Goal: Task Accomplishment & Management: Manage account settings

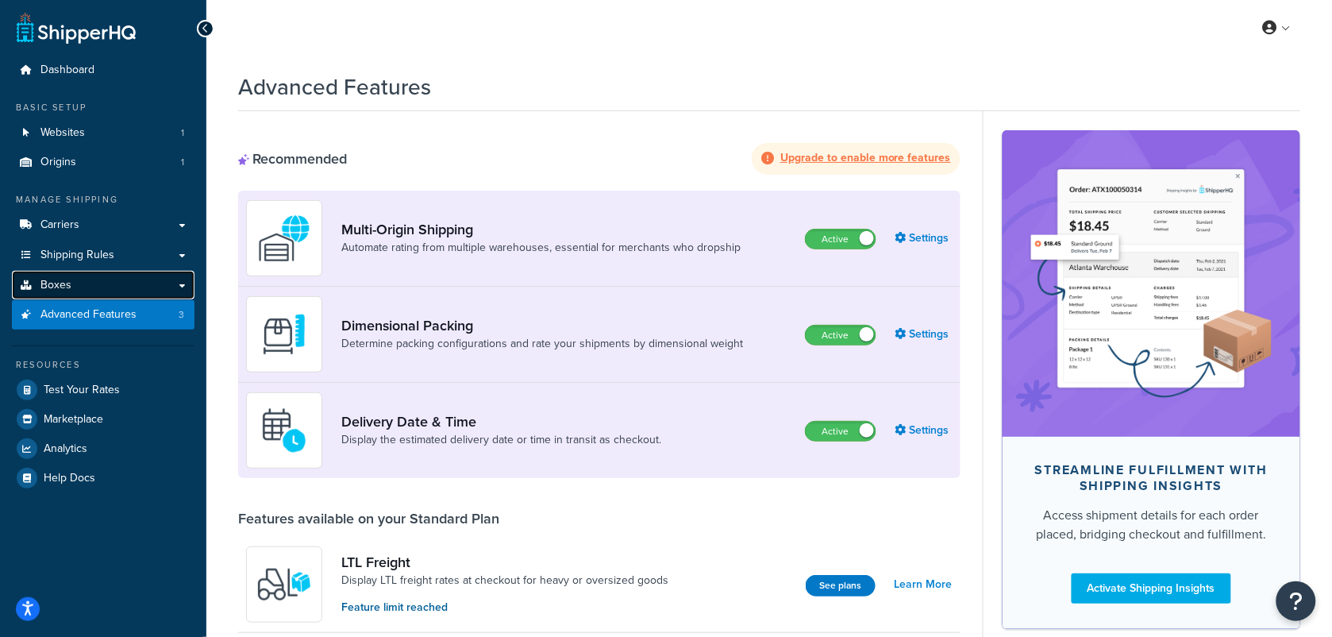
click at [65, 283] on span "Boxes" at bounding box center [55, 285] width 31 height 13
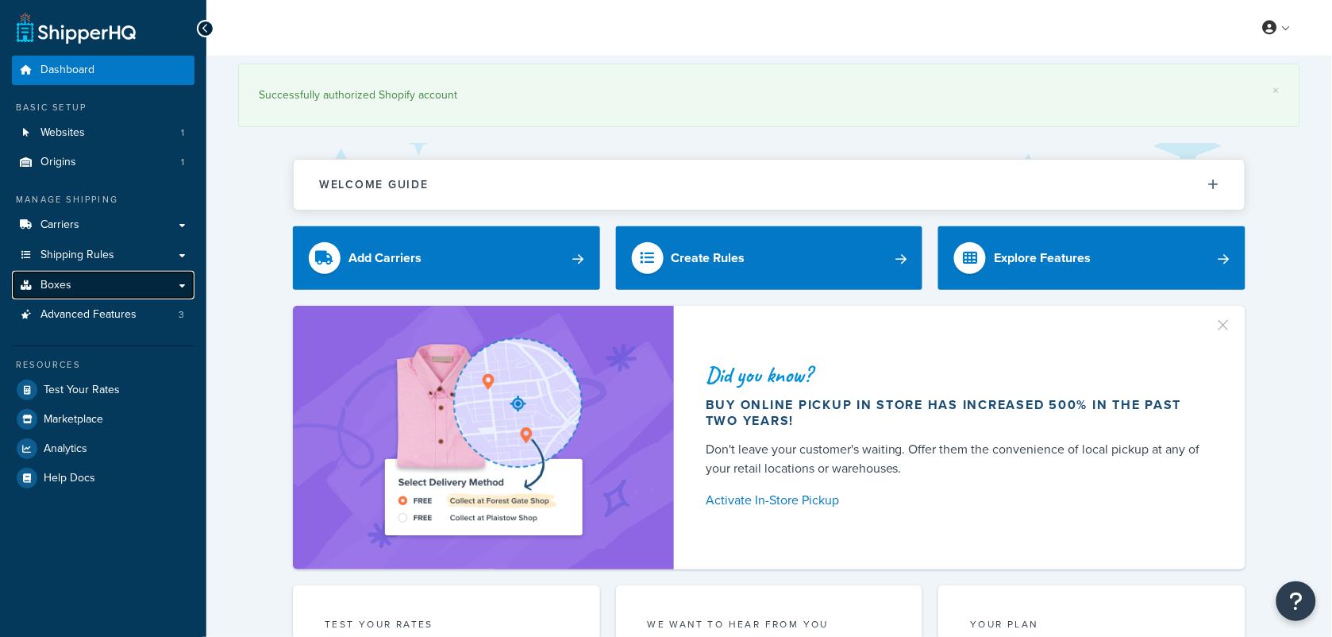
click at [64, 290] on span "Boxes" at bounding box center [55, 285] width 31 height 13
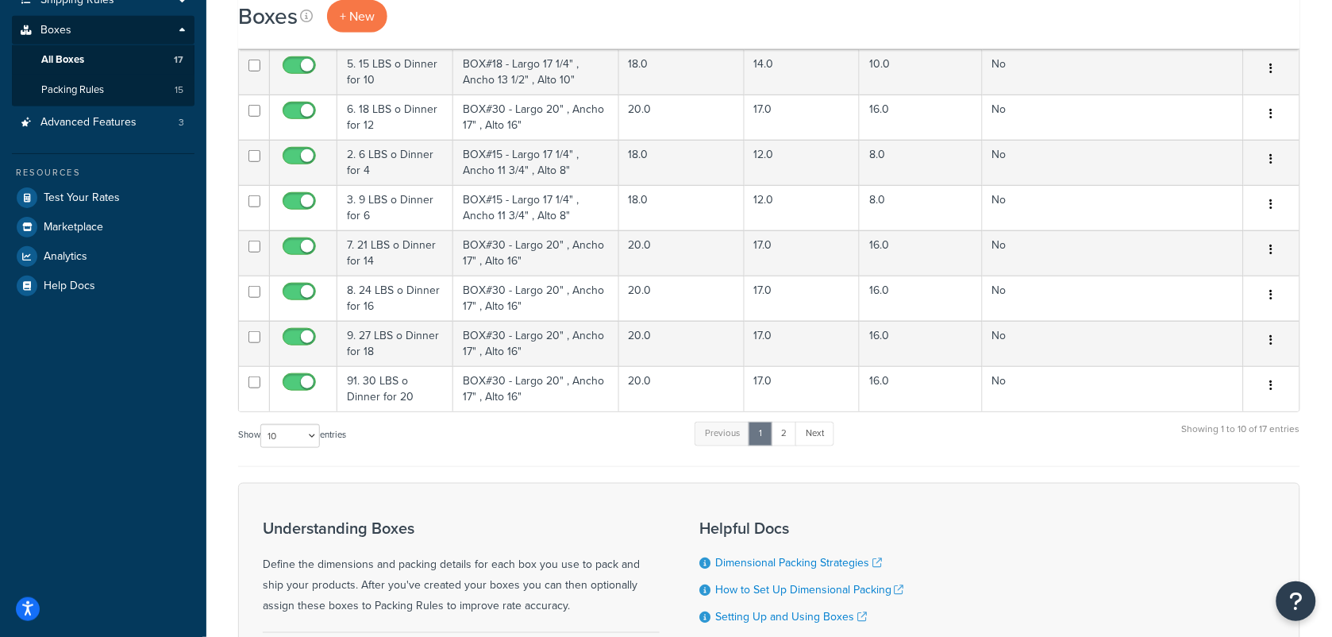
scroll to position [232, 0]
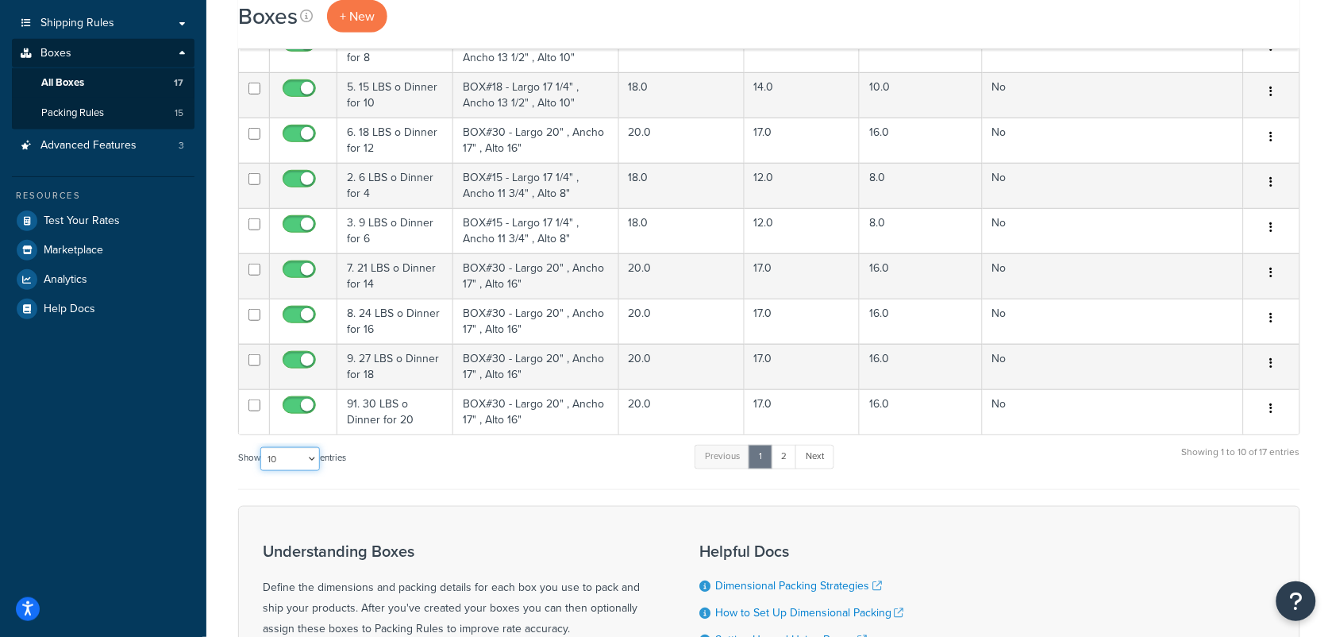
click at [311, 458] on select "10 15 25 50 100 1000" at bounding box center [290, 459] width 60 height 24
click at [262, 450] on select "10 15 25 50 100 1000" at bounding box center [290, 459] width 60 height 24
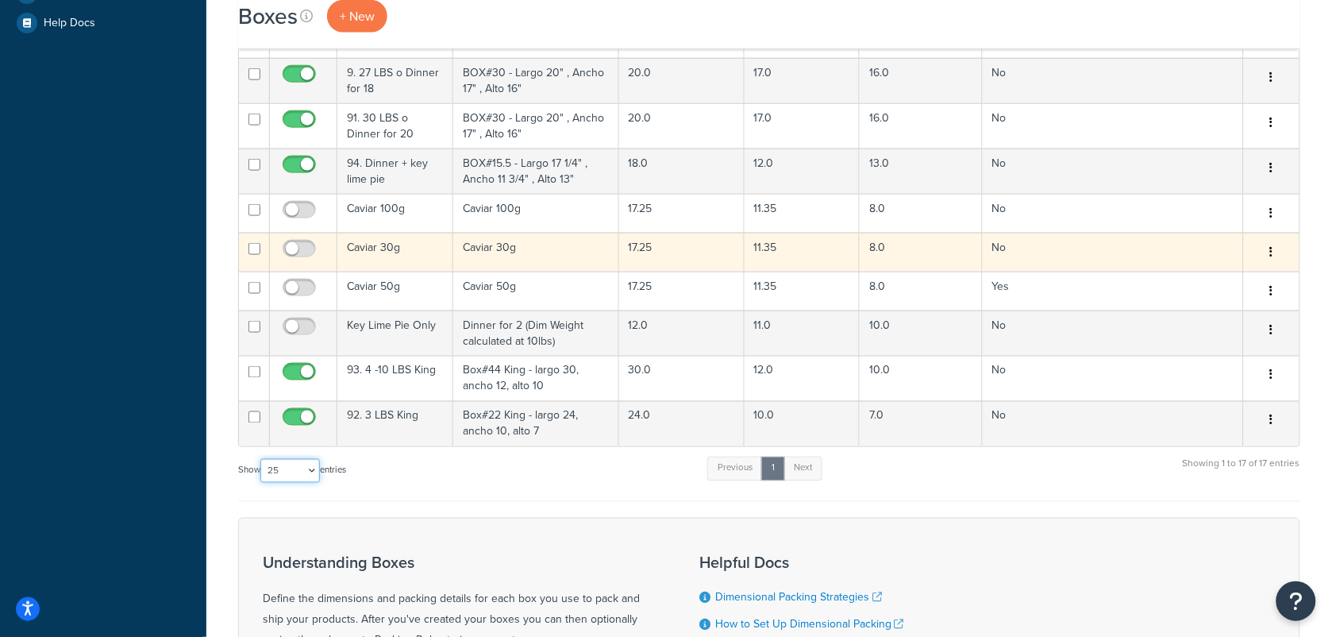
scroll to position [629, 0]
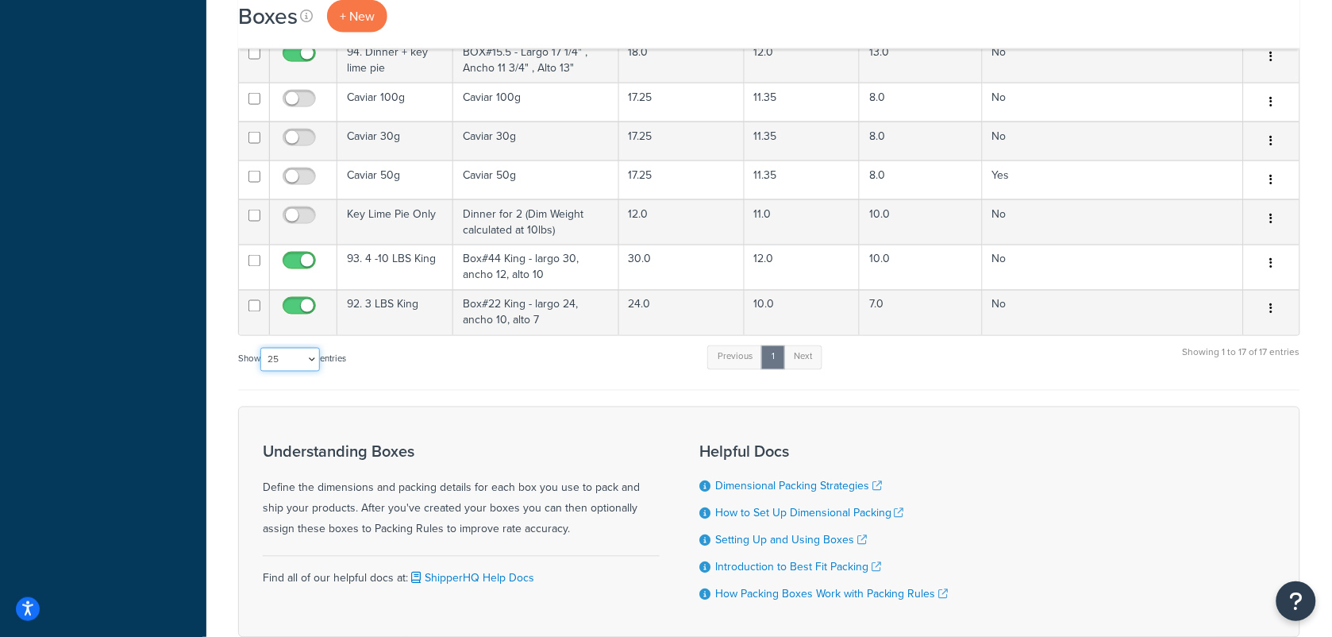
click at [320, 365] on select "10 15 25 50 100 1000" at bounding box center [290, 360] width 60 height 24
select select "50"
click at [262, 352] on select "10 15 25 50 100 1000" at bounding box center [290, 360] width 60 height 24
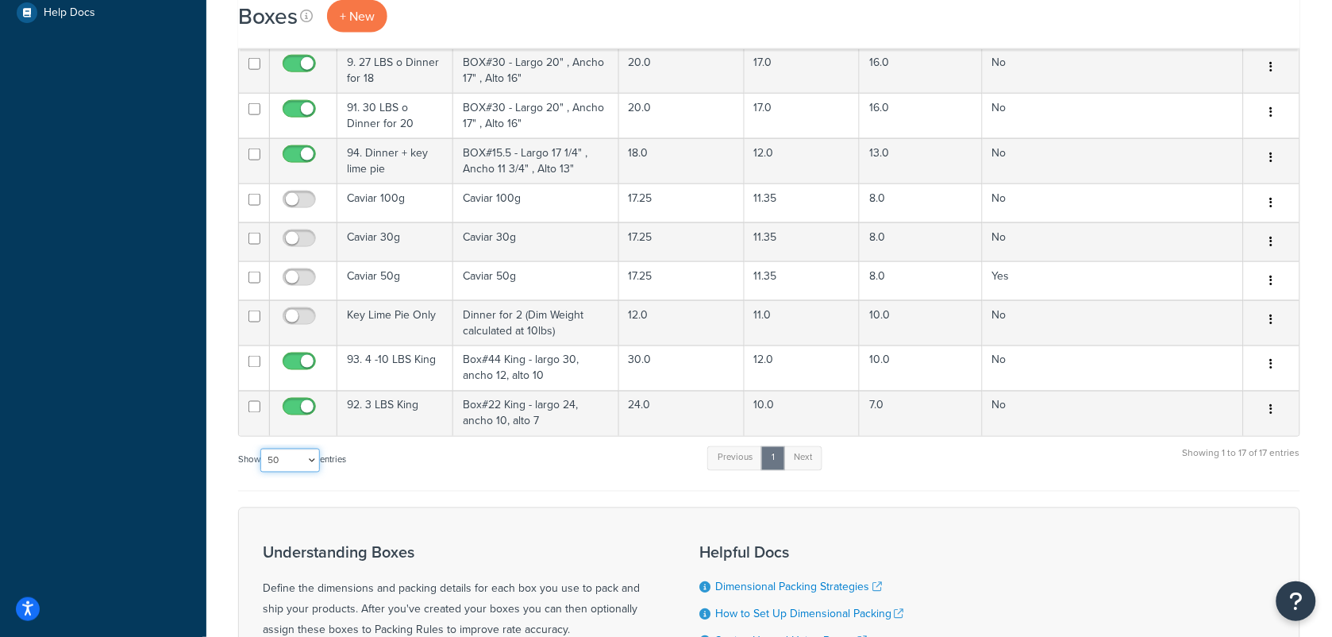
scroll to position [331, 0]
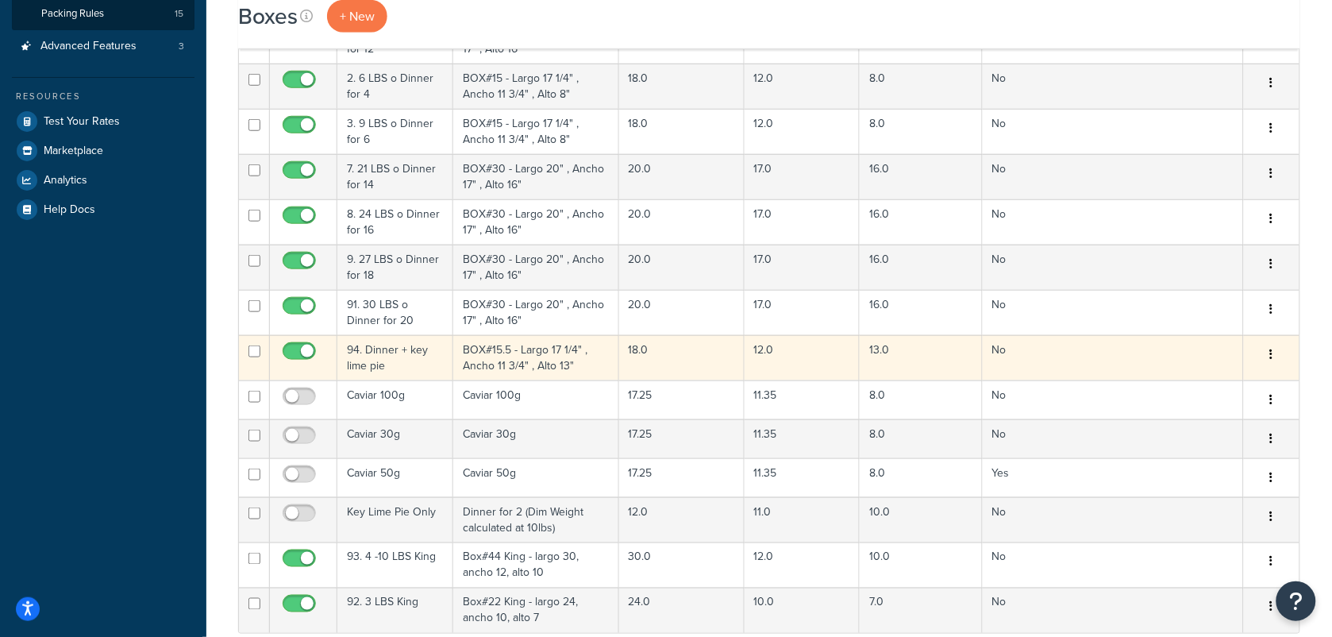
click at [513, 351] on td "BOX#15.5 - Largo 17 1/4" , Ancho 11 3/4" , Alto 13"" at bounding box center [535, 357] width 165 height 45
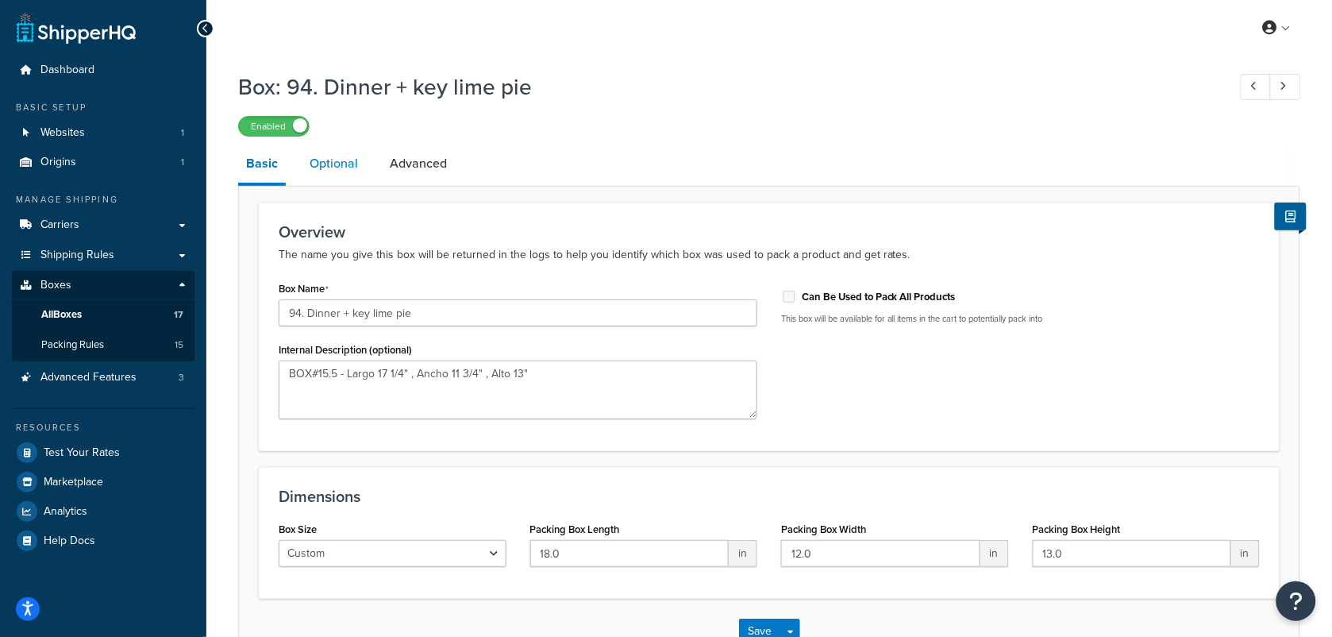
click at [341, 160] on link "Optional" at bounding box center [334, 163] width 64 height 38
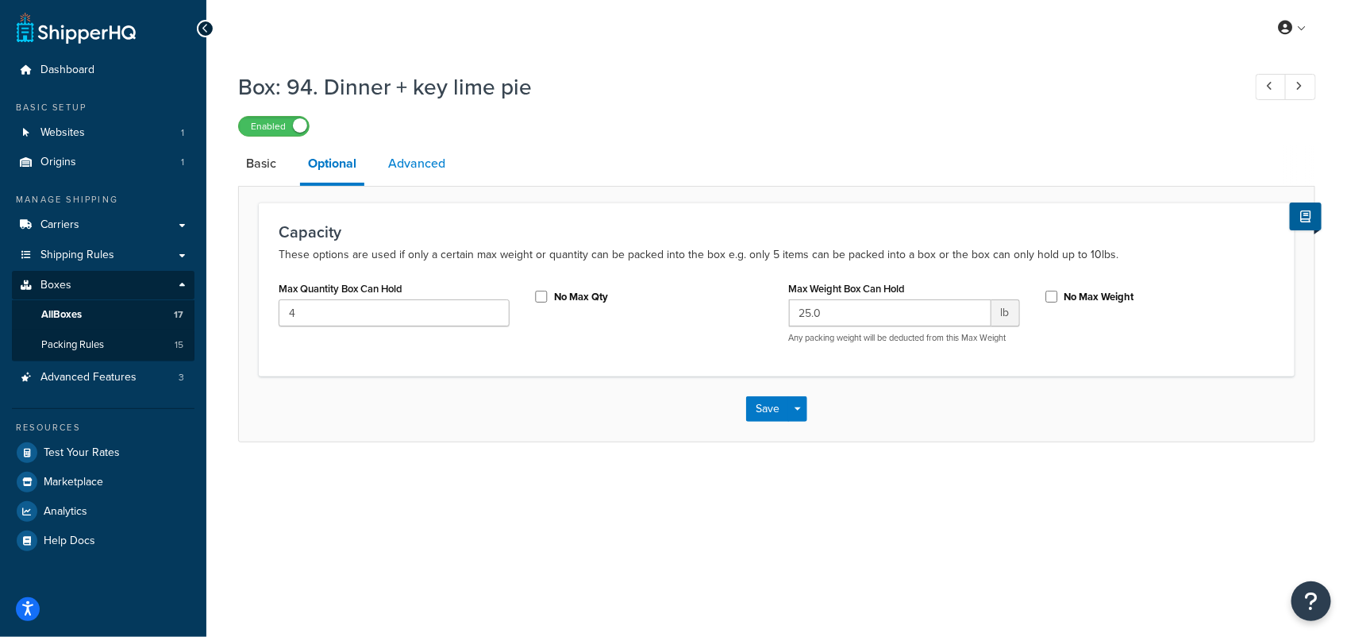
click at [421, 168] on link "Advanced" at bounding box center [416, 163] width 73 height 38
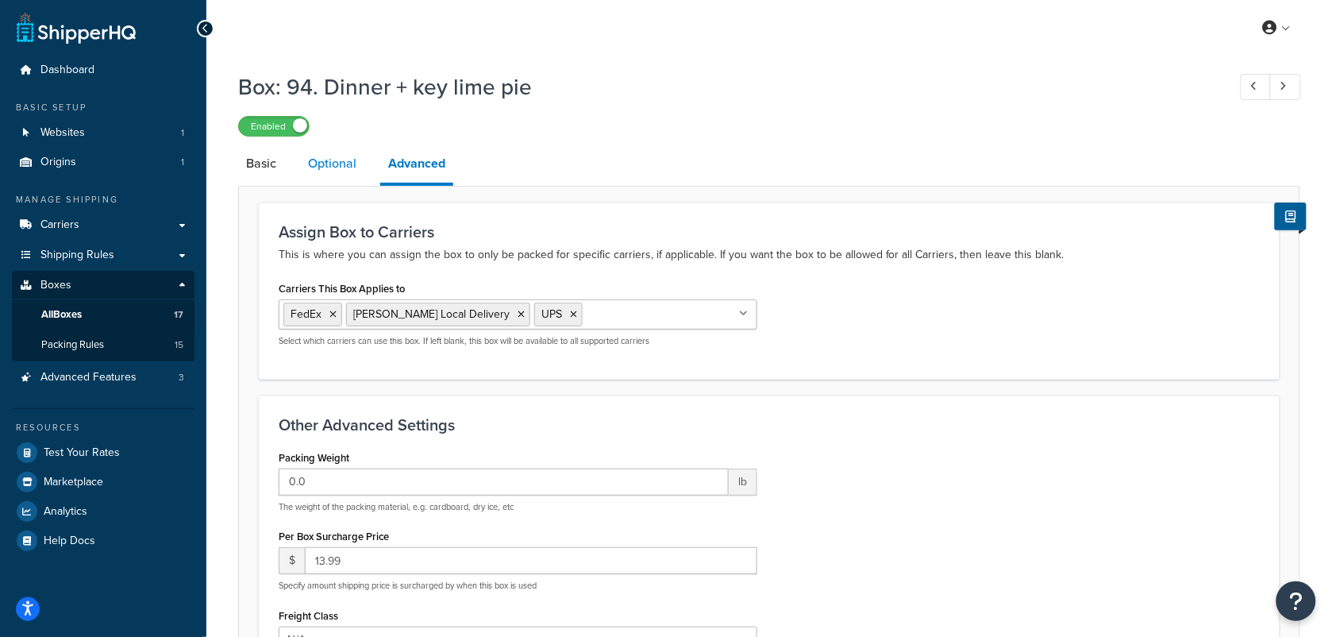
click at [339, 164] on link "Optional" at bounding box center [332, 163] width 64 height 38
